Goal: Task Accomplishment & Management: Manage account settings

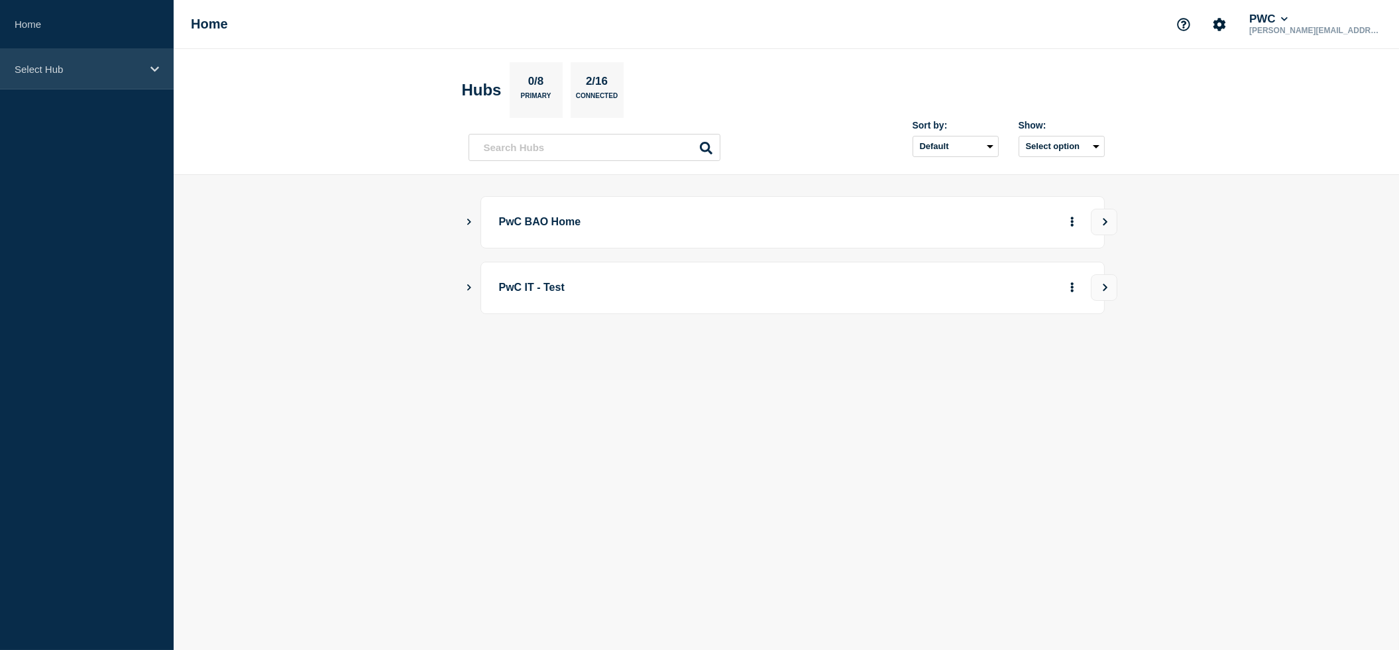
click at [153, 69] on icon at bounding box center [154, 68] width 9 height 5
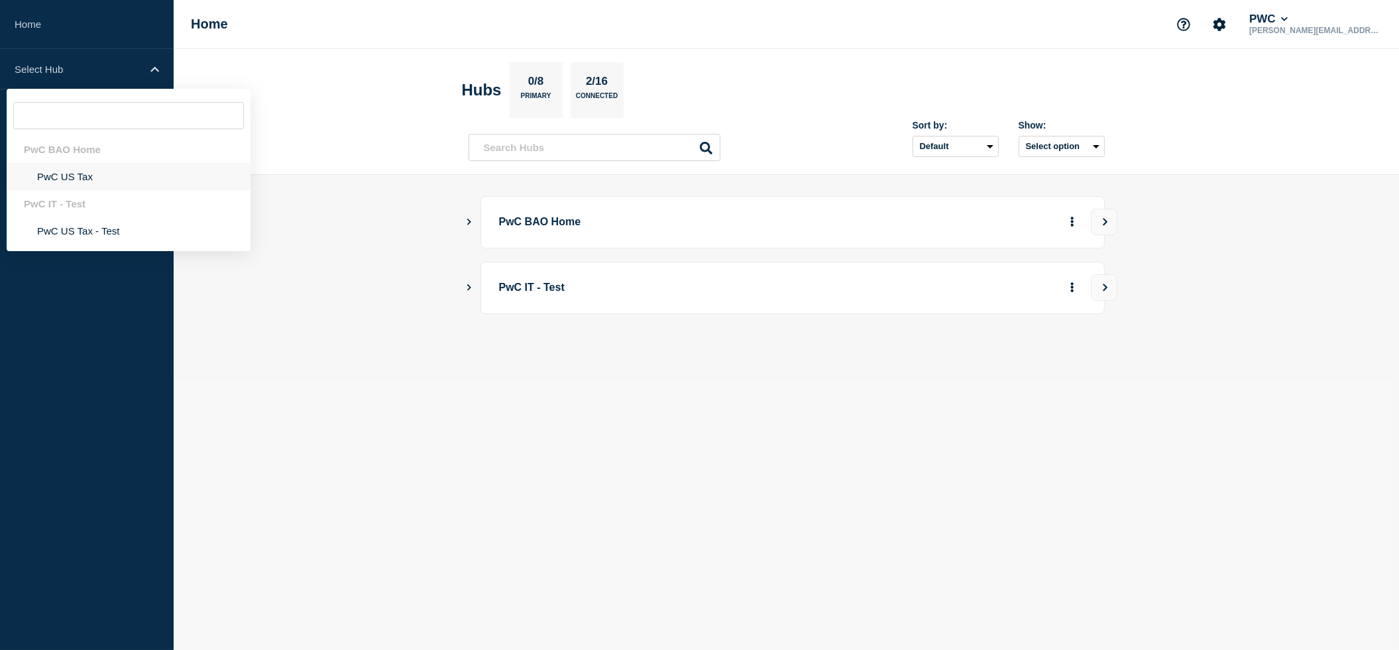
click at [66, 180] on li "PwC US Tax" at bounding box center [129, 176] width 244 height 27
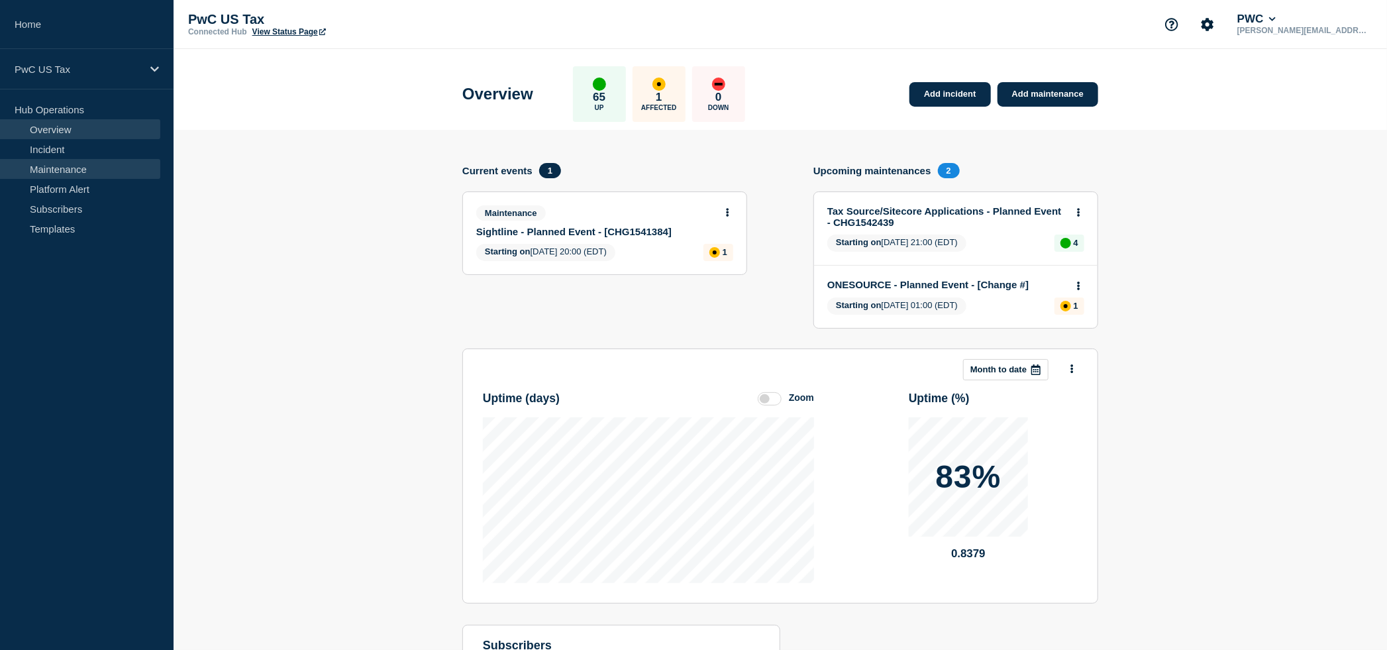
click at [72, 164] on link "Maintenance" at bounding box center [80, 169] width 160 height 20
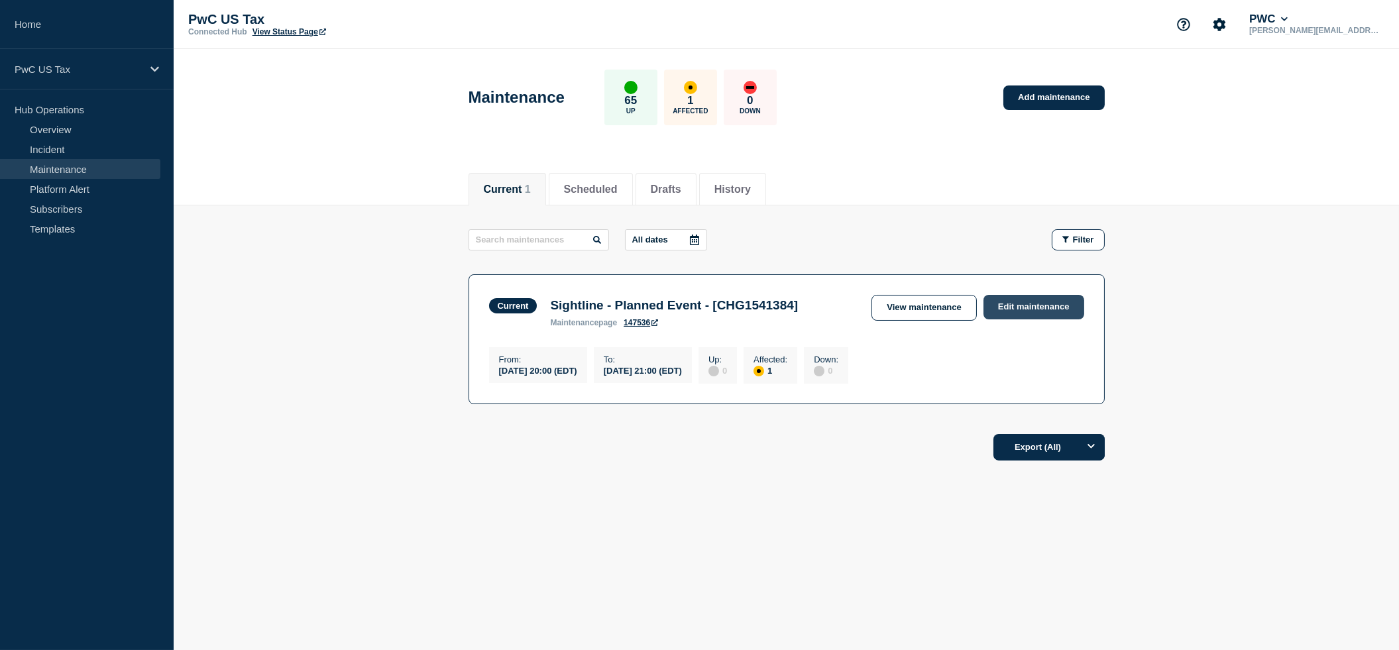
click at [1034, 307] on link "Edit maintenance" at bounding box center [1033, 307] width 101 height 25
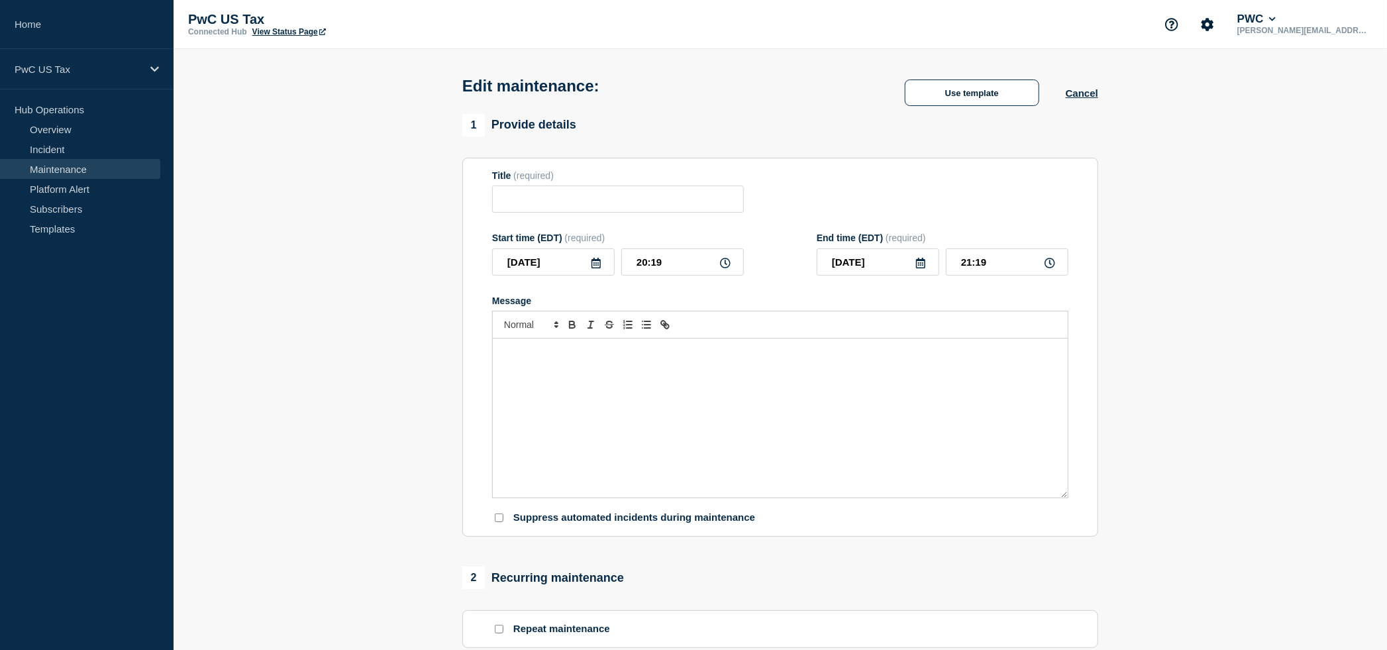
type input "Sightline - Planned Event - [CHG1541384]"
type input "20:00"
type input "21:00"
checkbox input "true"
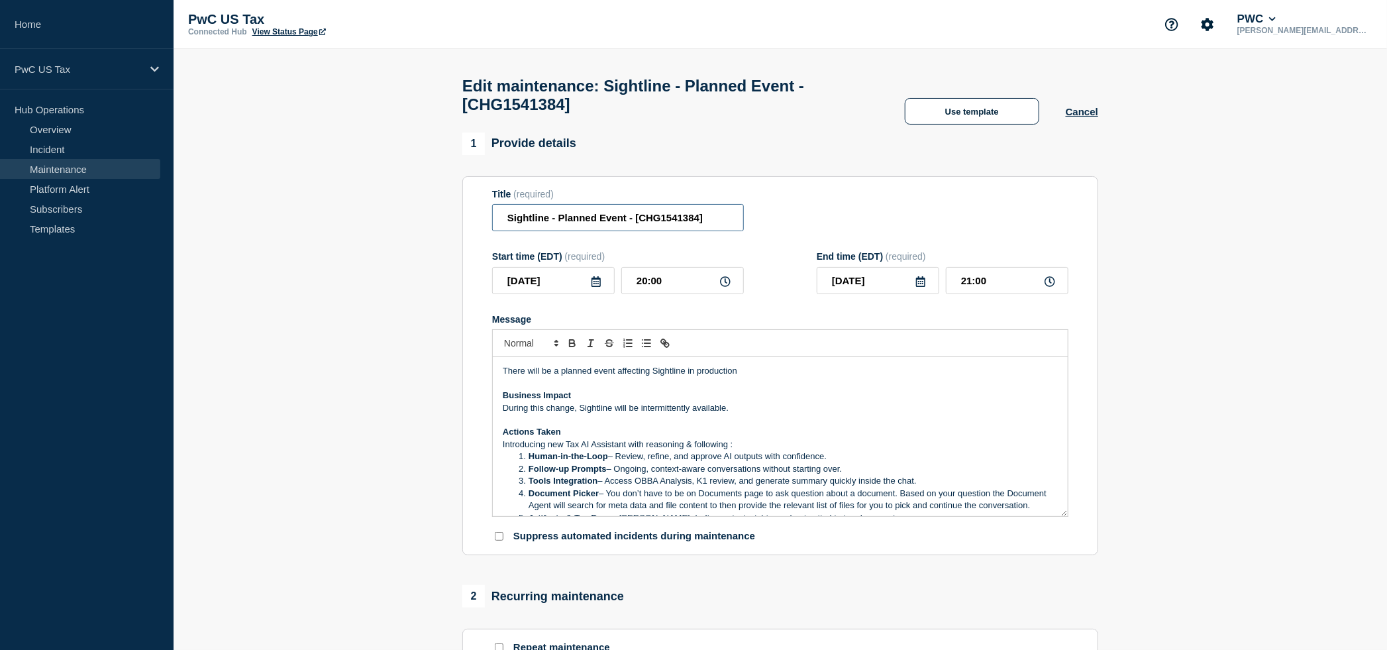
click at [717, 231] on input "Sightline - Planned Event - [CHG1541384]" at bounding box center [618, 217] width 252 height 27
click at [631, 229] on input "Sightline - Planned Event - [CHG1541384]" at bounding box center [618, 217] width 252 height 27
click at [710, 112] on h1 "Edit maintenance: Sightline - Planned Event - (postponed to after 10/10) [CHG15…" at bounding box center [670, 95] width 416 height 37
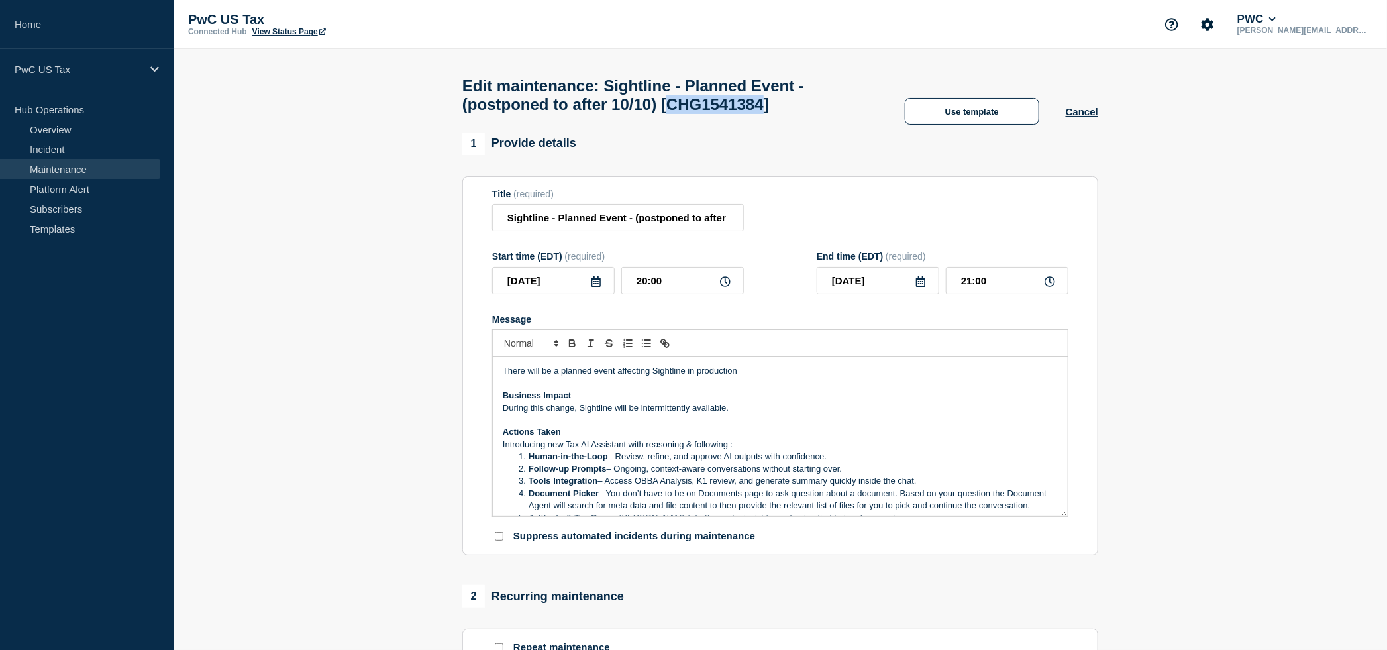
click at [710, 112] on h1 "Edit maintenance: Sightline - Planned Event - (postponed to after 10/10) [CHG15…" at bounding box center [670, 95] width 416 height 37
click at [716, 97] on h1 "Edit maintenance: Sightline - Planned Event - (postponed to after 10/10) [CHG15…" at bounding box center [670, 94] width 416 height 37
click at [716, 109] on h1 "Edit maintenance: Sightline - Planned Event - (postponed to after 10/10) [CHG15…" at bounding box center [670, 94] width 416 height 37
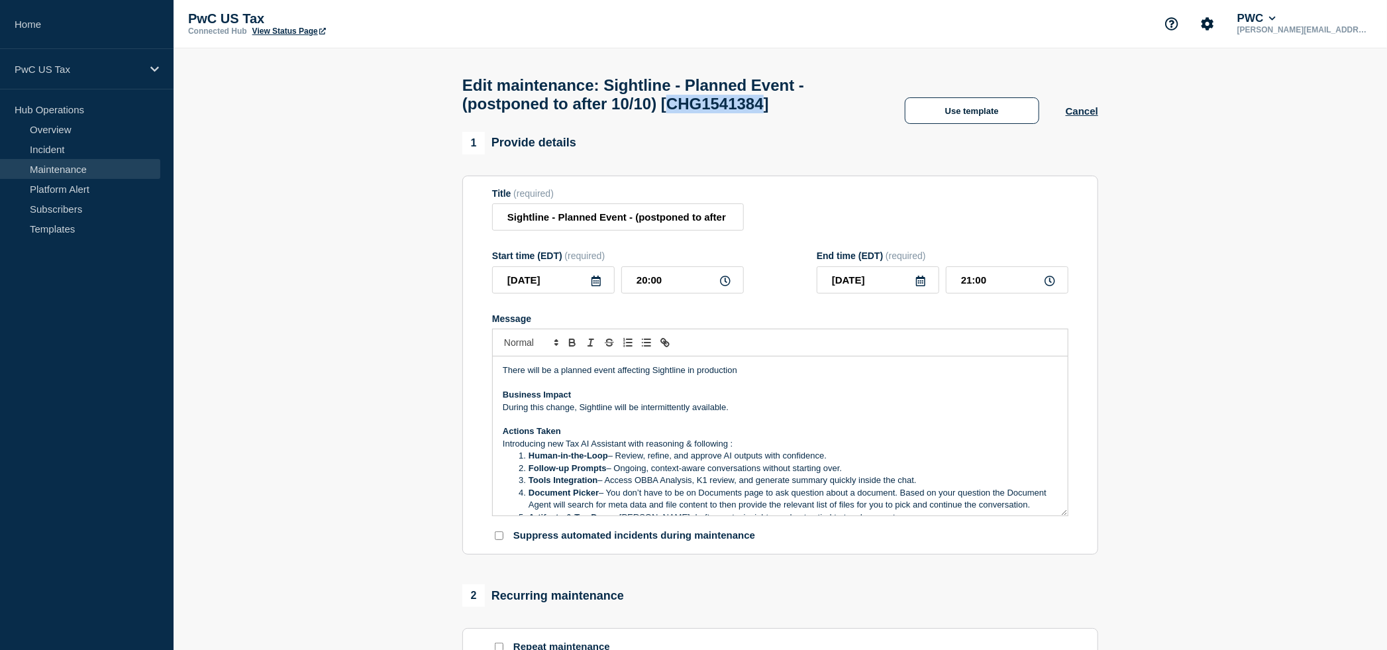
click at [716, 109] on h1 "Edit maintenance: Sightline - Planned Event - (postponed to after 10/10) [CHG15…" at bounding box center [670, 94] width 416 height 37
copy h1 "CHG1541384"
click at [692, 231] on input "Sightline - Planned Event - (postponed to after 10/10) [CHG1541384]" at bounding box center [618, 216] width 252 height 27
drag, startPoint x: 652, startPoint y: 225, endPoint x: 534, endPoint y: 231, distance: 118.1
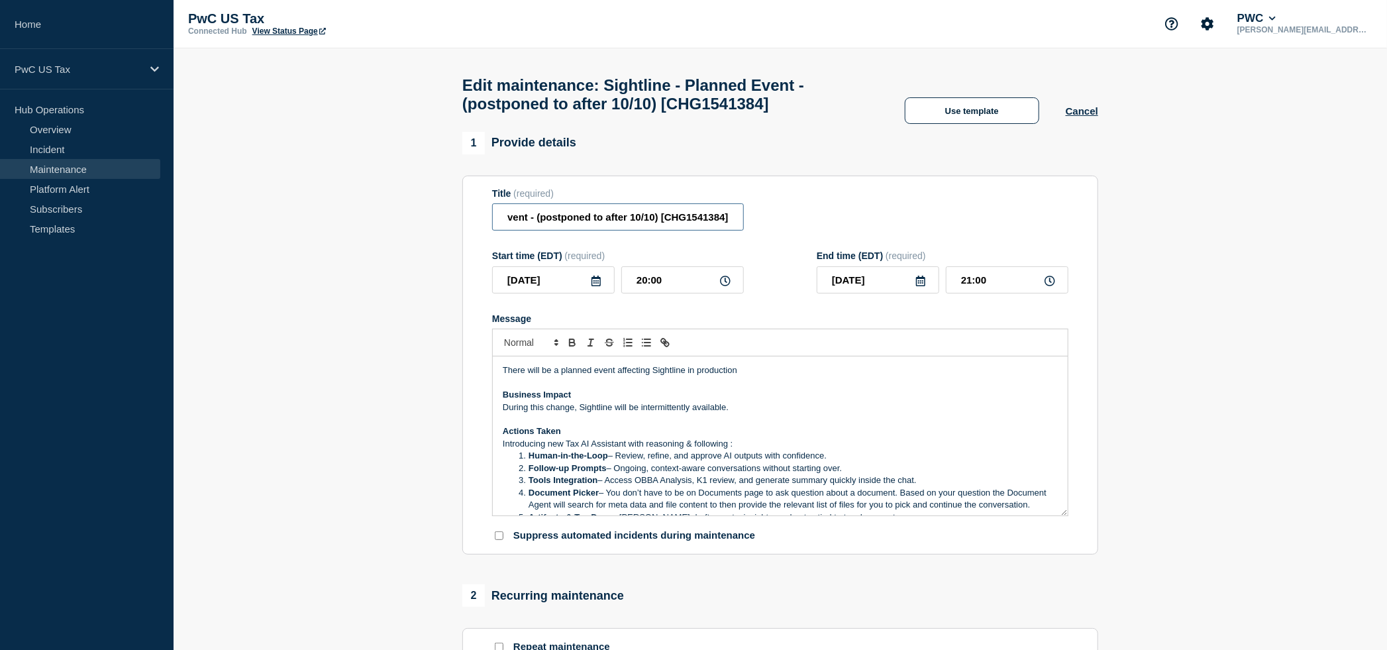
click at [534, 231] on input "Sightline - Planned Event - (postponed to after 10/10) [CHG1541384]" at bounding box center [618, 216] width 252 height 27
click at [651, 223] on input "Sightline - Planned Event - (postponed to after 10/10) [CHG1541384]" at bounding box center [618, 216] width 252 height 27
click at [535, 231] on input "Sightline - Planned Event - (postponed to after 10/10) [CHG1541384]" at bounding box center [618, 216] width 252 height 27
type input "Sightline - Planned Event - (cancelled) [CHG1541384]"
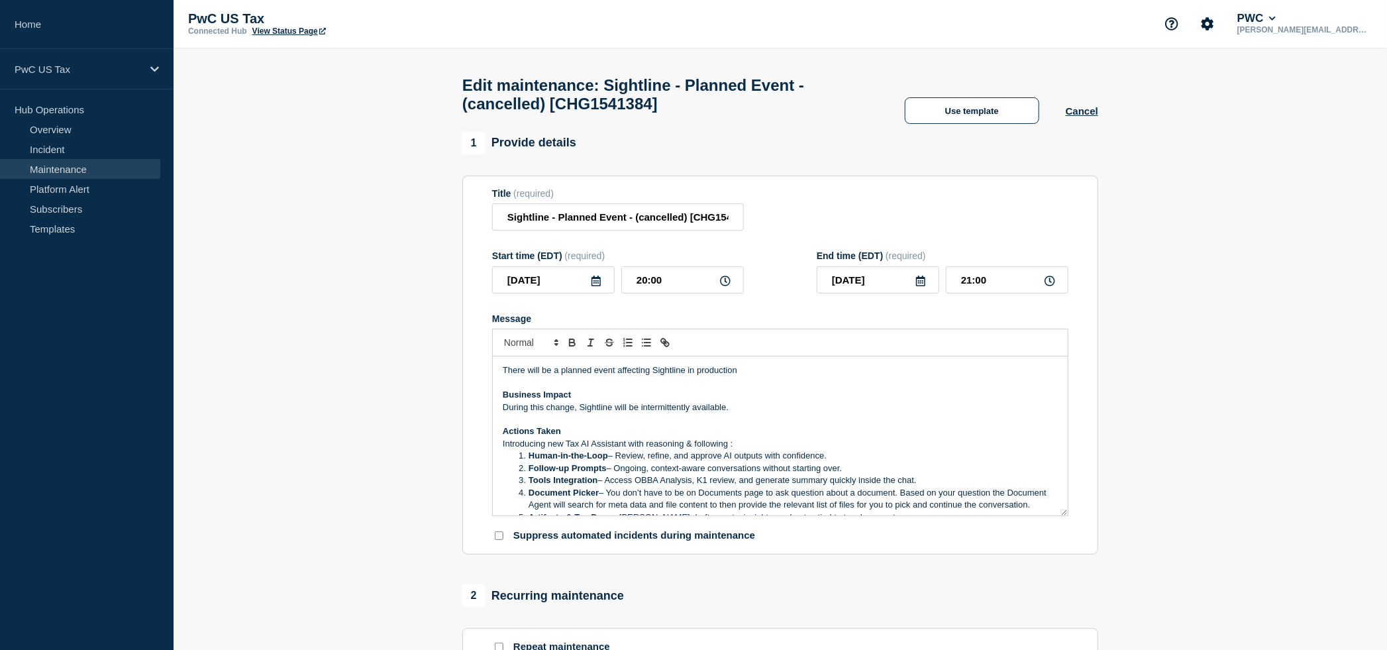
click at [733, 389] on p "Message" at bounding box center [780, 383] width 555 height 12
drag, startPoint x: 745, startPoint y: 391, endPoint x: 506, endPoint y: 382, distance: 239.3
click at [504, 384] on div "There will be a planned event affecting Sightline in production Business Impact…" at bounding box center [780, 435] width 575 height 159
click at [531, 389] on p "Message" at bounding box center [780, 383] width 555 height 12
click at [503, 376] on p "There will be a planned event affecting Sightline in production" at bounding box center [780, 370] width 555 height 12
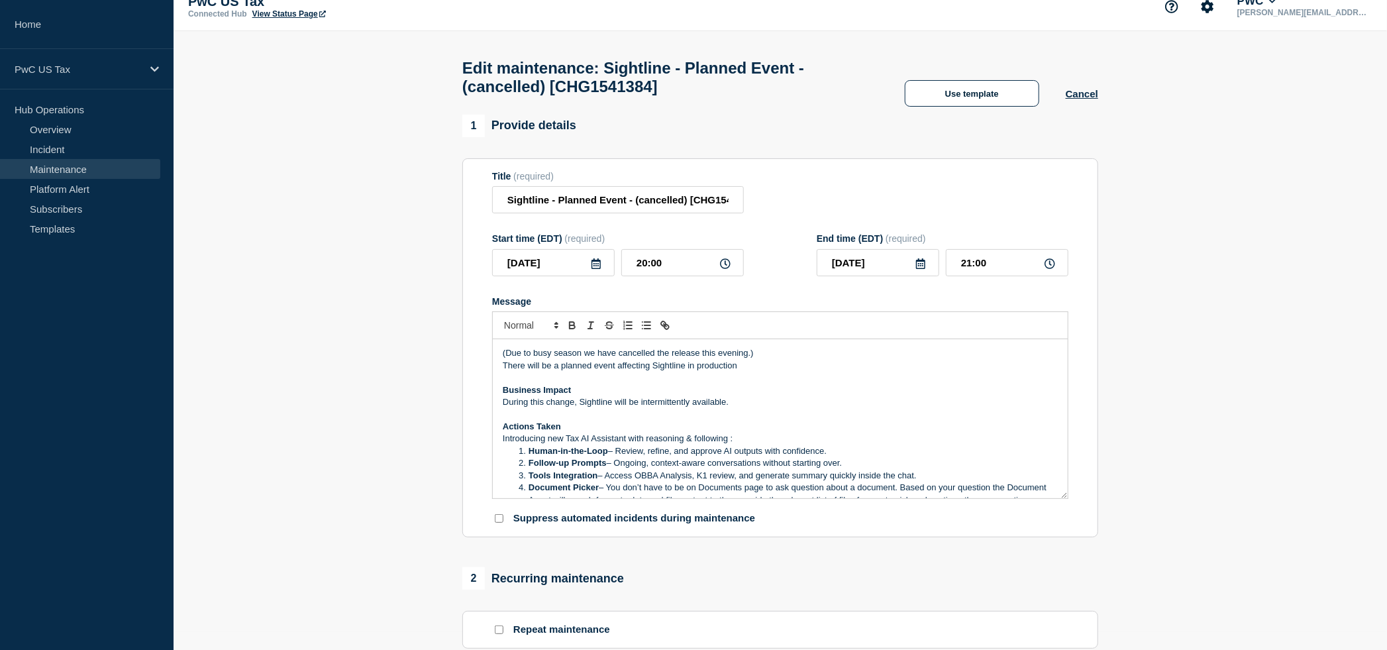
scroll to position [15, 0]
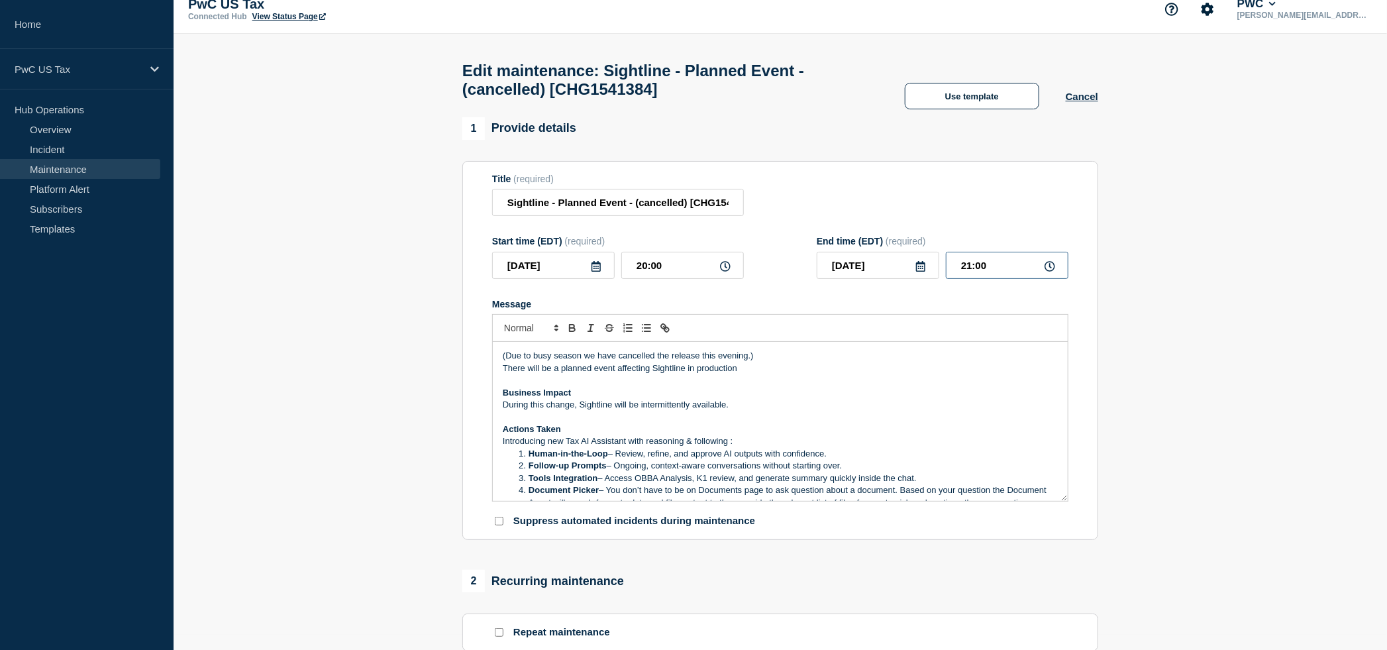
click at [978, 279] on input "21:00" at bounding box center [1007, 265] width 123 height 27
type input "20:30"
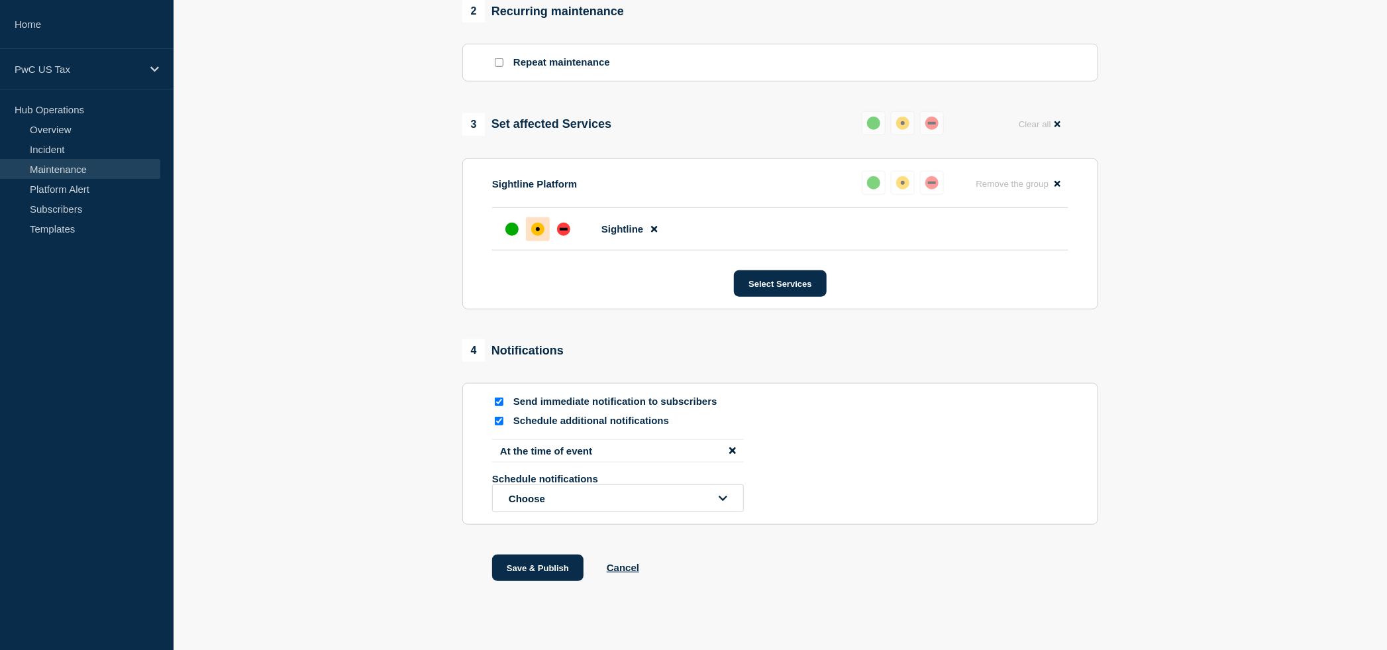
scroll to position [587, 0]
click at [527, 579] on button "Save & Publish" at bounding box center [537, 566] width 91 height 27
